Goal: Ask a question: Seek information or help from site administrators or community

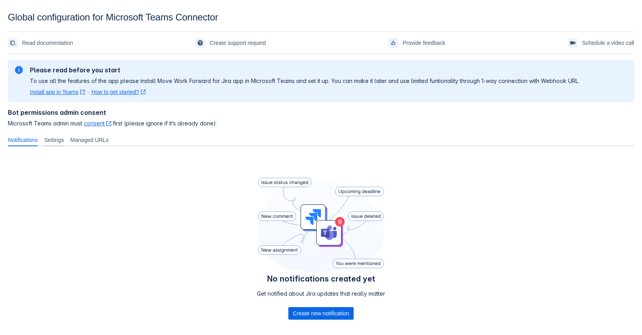
click at [63, 143] on span "Settings" at bounding box center [54, 140] width 20 height 8
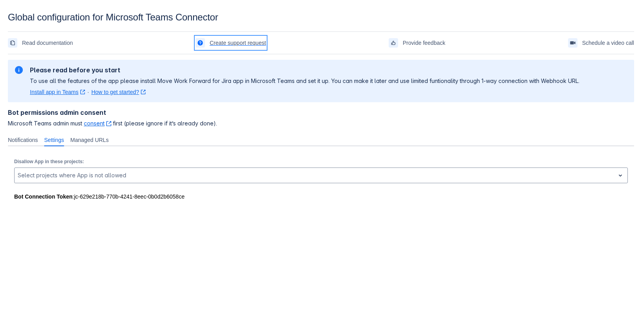
click at [231, 41] on span "Create support request" at bounding box center [238, 43] width 56 height 13
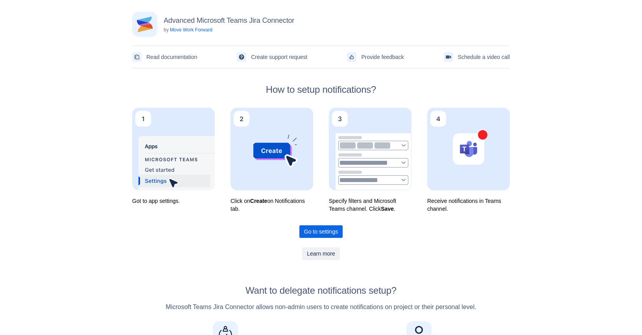
scroll to position [5, 0]
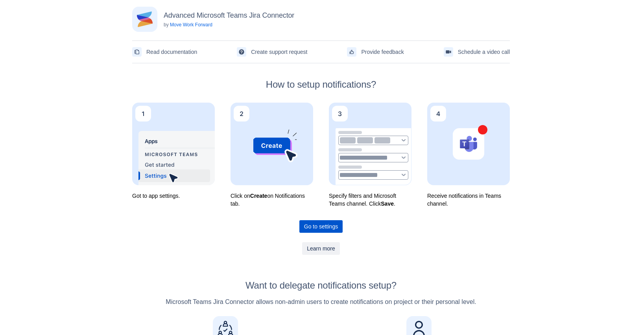
click at [329, 228] on span "Go to settings" at bounding box center [321, 226] width 34 height 13
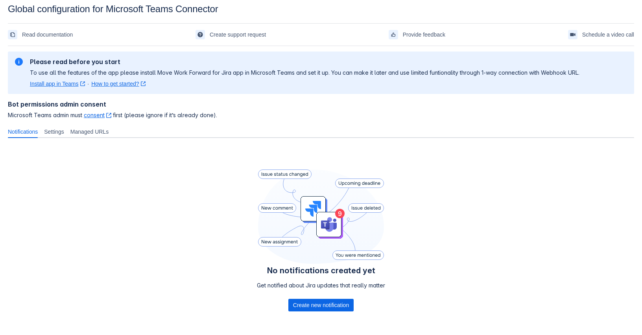
scroll to position [43, 0]
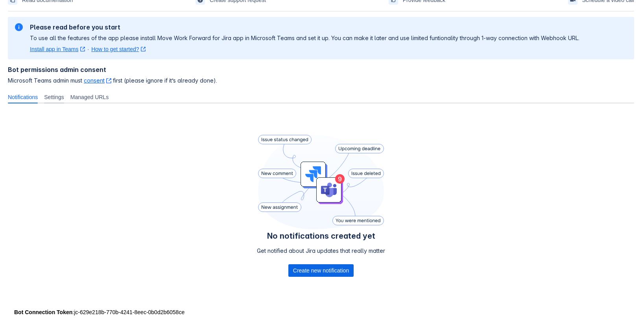
click at [58, 96] on span "Settings" at bounding box center [54, 97] width 20 height 8
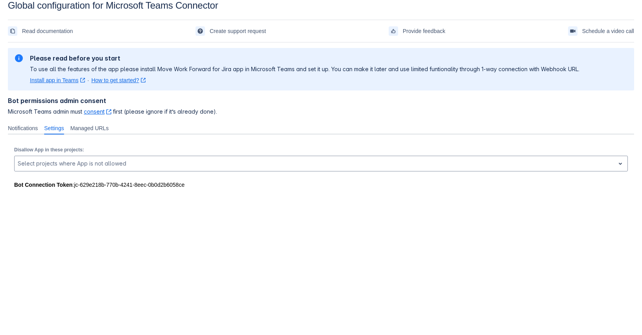
scroll to position [12, 0]
click at [89, 130] on span "Managed URLs" at bounding box center [89, 128] width 38 height 8
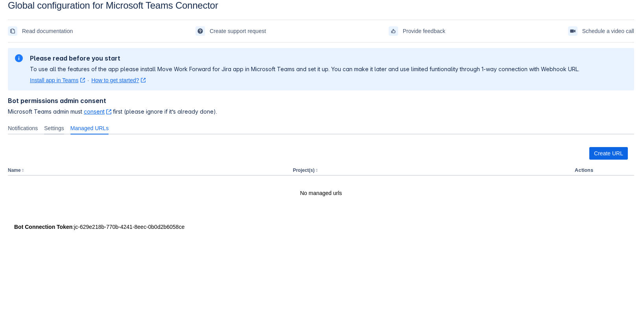
click at [64, 128] on span "Settings" at bounding box center [54, 128] width 20 height 8
